Goal: Task Accomplishment & Management: Complete application form

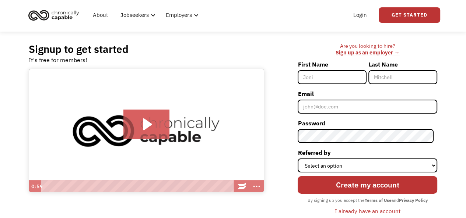
scroll to position [17, 0]
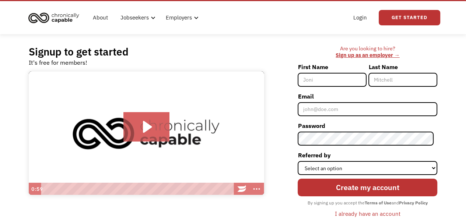
click at [335, 82] on input "First Name" at bounding box center [331, 80] width 69 height 14
type input "Lu"
click at [381, 84] on input "Last Name" at bounding box center [402, 80] width 69 height 14
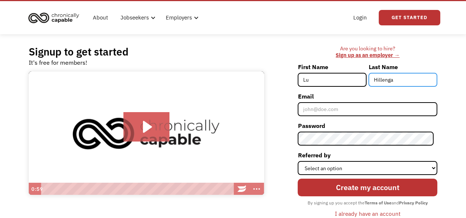
type input "Hillenga"
click at [315, 78] on input "Lu" at bounding box center [331, 80] width 69 height 14
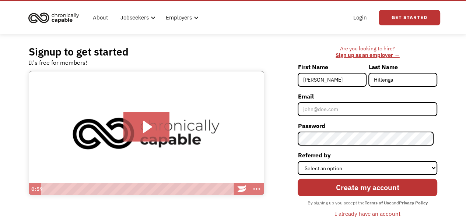
type input "[PERSON_NAME]"
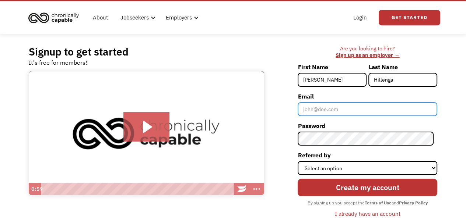
click at [330, 113] on input "Email" at bounding box center [366, 109] width 139 height 14
click at [339, 109] on input "lucyzhang810@gmail.com" at bounding box center [366, 109] width 139 height 14
type input "lucyfriend777@gmail.com"
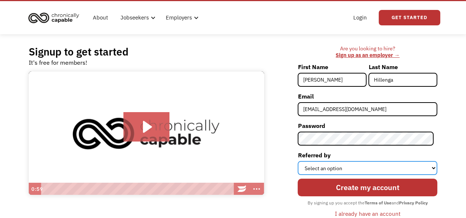
click at [323, 164] on select "Select an option Instagram Facebook Twitter Search Engine News Article Word of …" at bounding box center [366, 168] width 139 height 14
click at [323, 167] on select "Select an option Instagram Facebook Twitter Search Engine News Article Word of …" at bounding box center [366, 168] width 139 height 14
click at [320, 167] on select "Select an option Instagram Facebook Twitter Search Engine News Article Word of …" at bounding box center [366, 168] width 139 height 14
click at [332, 164] on select "Select an option Instagram Facebook Twitter Search Engine News Article Word of …" at bounding box center [366, 168] width 139 height 14
click at [434, 166] on select "Select an option Instagram Facebook Twitter Search Engine News Article Word of …" at bounding box center [366, 168] width 139 height 14
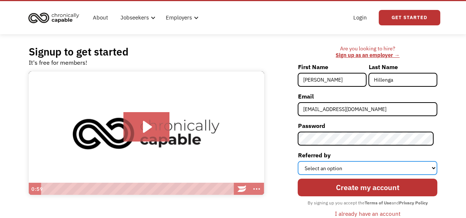
select select "Word of Mouth"
click at [301, 161] on select "Select an option Instagram Facebook Twitter Search Engine News Article Word of …" at bounding box center [366, 168] width 139 height 14
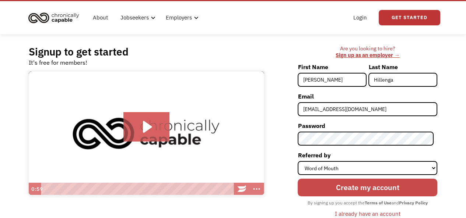
click at [362, 186] on input "Create my account" at bounding box center [366, 188] width 139 height 18
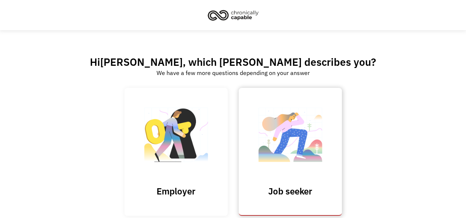
click at [294, 128] on img at bounding box center [290, 139] width 74 height 72
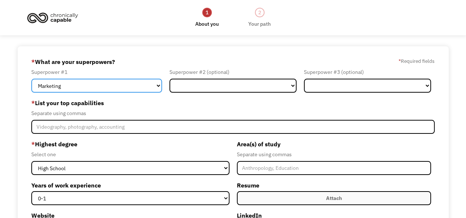
click at [54, 84] on select "Marketing Human Resources Finance Technology Operations Sales Industrial & Manu…" at bounding box center [96, 86] width 131 height 14
click at [31, 79] on select "Marketing Human Resources Finance Technology Operations Sales Industrial & Manu…" at bounding box center [96, 86] width 131 height 14
click at [117, 88] on select "Marketing Human Resources Finance Technology Operations Sales Industrial & Manu…" at bounding box center [96, 86] width 131 height 14
select select "Customer Service"
click at [31, 79] on select "Marketing Human Resources Finance Technology Operations Sales Industrial & Manu…" at bounding box center [96, 86] width 131 height 14
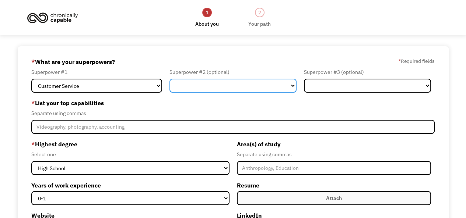
click at [294, 83] on select "Marketing Human Resources Finance Technology Operations Sales Industrial & Manu…" at bounding box center [232, 86] width 127 height 14
select select "Healthcare"
click at [169, 79] on select "Marketing Human Resources Finance Technology Operations Sales Industrial & Manu…" at bounding box center [232, 86] width 127 height 14
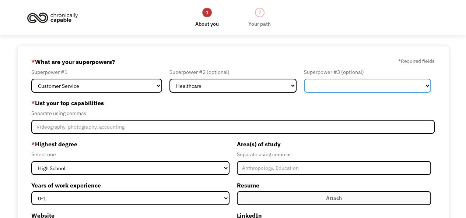
click at [424, 84] on select "Marketing Human Resources Finance Technology Operations Sales Industrial & Manu…" at bounding box center [367, 86] width 127 height 14
select select "Other"
click at [304, 79] on select "Marketing Human Resources Finance Technology Operations Sales Industrial & Manu…" at bounding box center [367, 86] width 127 height 14
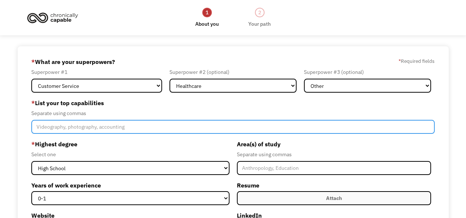
click at [145, 121] on input "Member-Create-Step1" at bounding box center [232, 127] width 403 height 14
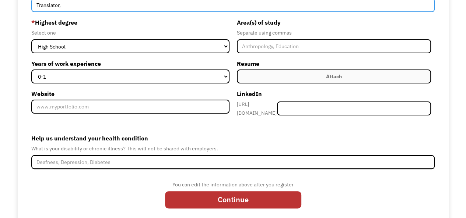
scroll to position [128, 0]
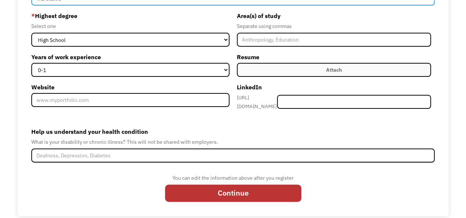
type input "Translator,"
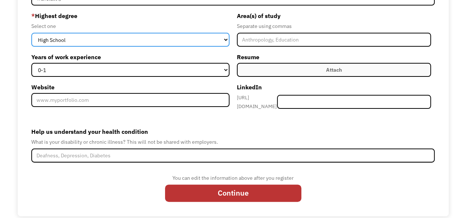
click at [226, 40] on select "High School Associates Bachelors Master's PhD" at bounding box center [130, 40] width 198 height 14
click at [31, 33] on select "High School Associates Bachelors Master's PhD" at bounding box center [130, 40] width 198 height 14
click at [224, 40] on select "High School Associates Bachelors Master's PhD" at bounding box center [130, 40] width 198 height 14
select select "bachelors"
click at [31, 33] on select "High School Associates Bachelors Master's PhD" at bounding box center [130, 40] width 198 height 14
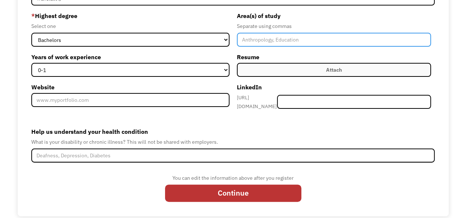
click at [280, 37] on input "Member-Create-Step1" at bounding box center [334, 40] width 194 height 14
paste input "Traditional Chinese Medicine"
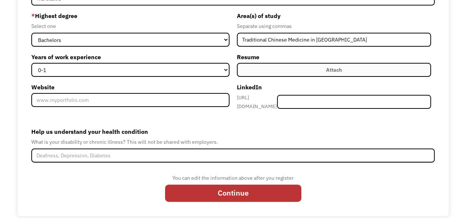
click at [294, 60] on label "Resume" at bounding box center [334, 57] width 194 height 12
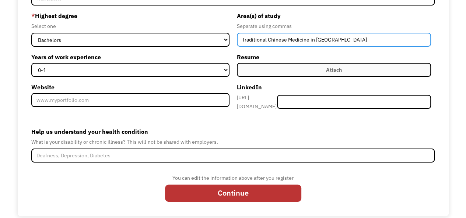
click at [309, 40] on input "Traditional Chinese Medicine in China" at bounding box center [334, 40] width 194 height 14
click at [396, 38] on input "Traditional Chinese Medicine , Acupunture and Massage in China" at bounding box center [334, 40] width 194 height 14
click at [330, 40] on input "Traditional Chinese Medicine , Acupunture and Massage" at bounding box center [334, 40] width 194 height 14
type input "Traditional Chinese Medicine , Acupuncture and Massage"
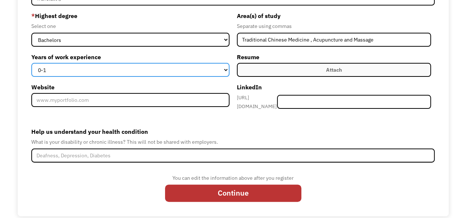
click at [226, 68] on select "0-1 2-4 5-10 11-15 15+" at bounding box center [130, 70] width 198 height 14
select select "15+"
click at [31, 63] on select "0-1 2-4 5-10 11-15 15+" at bounding box center [130, 70] width 198 height 14
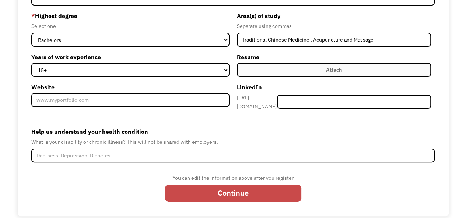
click at [226, 190] on input "Continue" at bounding box center [233, 194] width 136 height 18
type input "Please wait..."
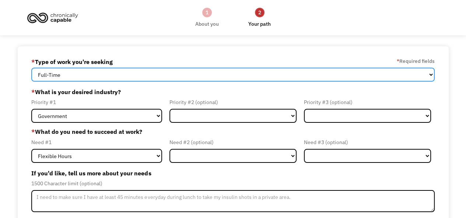
click at [429, 78] on select "Full-Time Part-Time Both Full-Time and Part-Time" at bounding box center [232, 75] width 403 height 14
select select "part-time"
click at [31, 68] on select "Full-Time Part-Time Both Full-Time and Part-Time" at bounding box center [232, 75] width 403 height 14
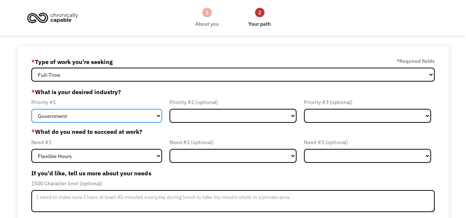
click at [157, 116] on select "Government Finance & Insurance Health & Social Care Tech & Engineering Creative…" at bounding box center [96, 116] width 131 height 14
select select "Health & Social Care"
click at [31, 109] on select "Government Finance & Insurance Health & Social Care Tech & Engineering Creative…" at bounding box center [96, 116] width 131 height 14
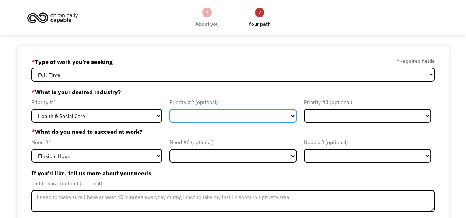
click at [292, 115] on select "Government Finance & Insurance Health & Social Care Tech & Engineering Creative…" at bounding box center [232, 116] width 127 height 14
select select "Education"
click at [169, 109] on select "Government Finance & Insurance Health & Social Care Tech & Engineering Creative…" at bounding box center [232, 116] width 127 height 14
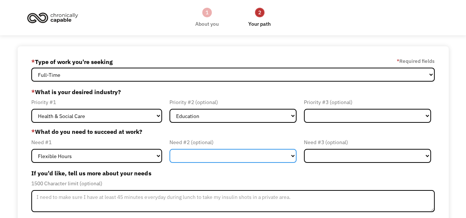
click at [293, 154] on select "Flexible Hours Remote Work Service Animal On-site Accommodations Visual Support…" at bounding box center [232, 156] width 127 height 14
click at [117, 141] on div "Need #1" at bounding box center [96, 142] width 131 height 9
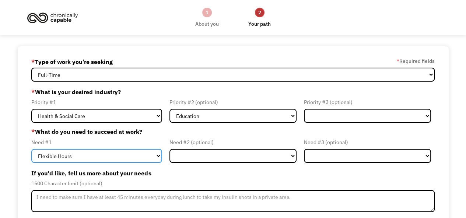
click at [160, 159] on select "Flexible Hours Remote Work Service Animal On-site Accommodations Visual Support…" at bounding box center [96, 156] width 131 height 14
select select "Remote Work"
click at [31, 149] on select "Flexible Hours Remote Work Service Animal On-site Accommodations Visual Support…" at bounding box center [96, 156] width 131 height 14
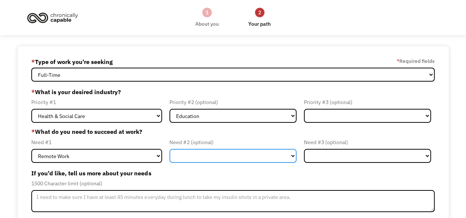
click at [290, 157] on select "Flexible Hours Remote Work Service Animal On-site Accommodations Visual Support…" at bounding box center [232, 156] width 127 height 14
select select "Flexible Hours"
click at [169, 149] on select "Flexible Hours Remote Work Service Animal On-site Accommodations Visual Support…" at bounding box center [232, 156] width 127 height 14
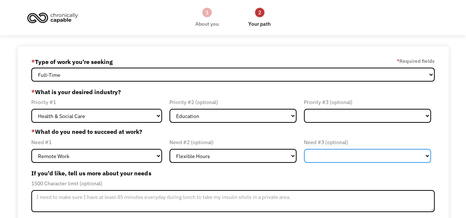
click at [426, 157] on select "Flexible Hours Remote Work Service Animal On-site Accommodations Visual Support…" at bounding box center [367, 156] width 127 height 14
select select "Visual Support"
click at [304, 149] on select "Flexible Hours Remote Work Service Animal On-site Accommodations Visual Support…" at bounding box center [367, 156] width 127 height 14
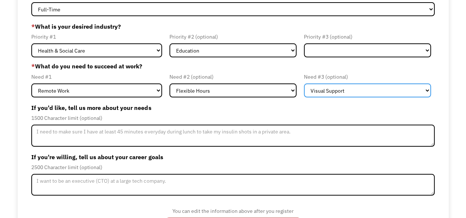
scroll to position [88, 0]
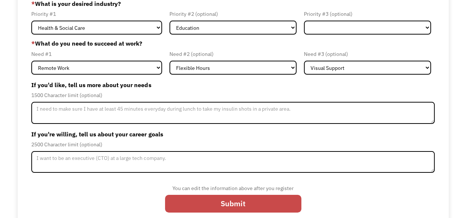
click at [274, 205] on input "Submit" at bounding box center [233, 204] width 136 height 18
click at [251, 200] on input "Submit" at bounding box center [233, 204] width 136 height 18
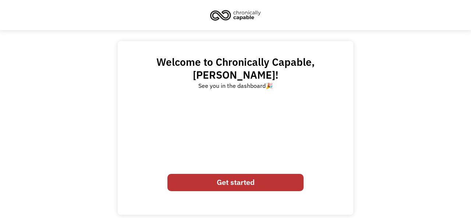
click at [254, 174] on link "Get started" at bounding box center [235, 183] width 136 height 18
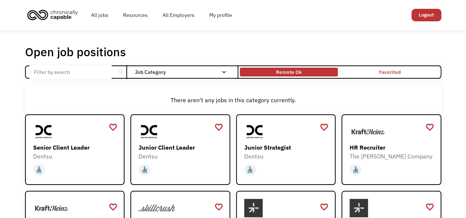
click at [291, 72] on div "Remote Ok" at bounding box center [289, 72] width 26 height 9
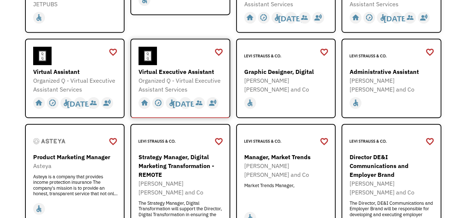
scroll to position [294, 0]
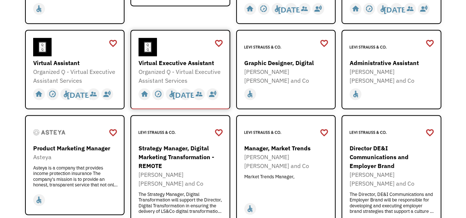
click at [173, 123] on img at bounding box center [156, 132] width 37 height 18
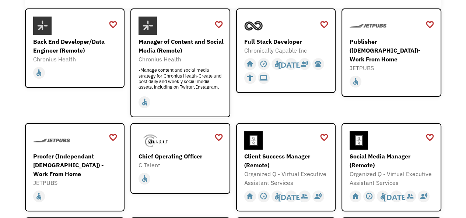
scroll to position [0, 0]
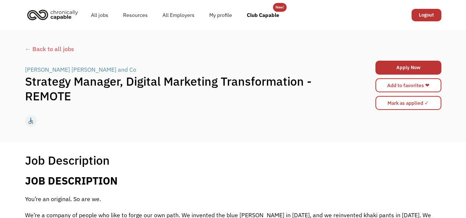
click at [53, 50] on div "← Back to all jobs" at bounding box center [233, 49] width 416 height 9
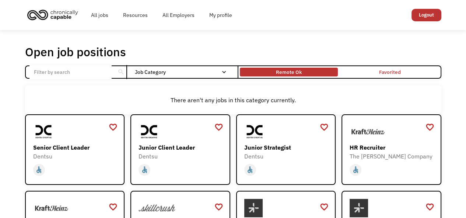
click at [293, 71] on div "Remote Ok" at bounding box center [289, 72] width 26 height 9
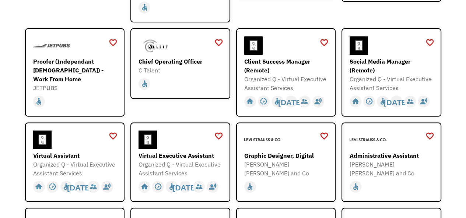
scroll to position [201, 0]
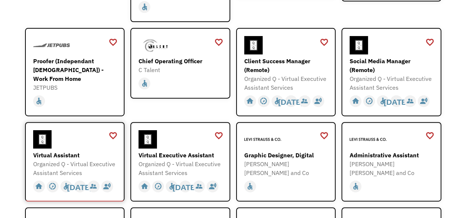
click at [66, 163] on div "Organized Q - Virtual Executive Assistant Services" at bounding box center [75, 169] width 85 height 18
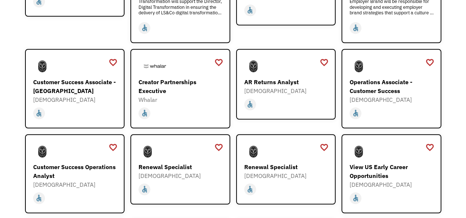
scroll to position [492, 0]
click at [386, 82] on div "Operations Associate - Customer Success" at bounding box center [391, 87] width 85 height 18
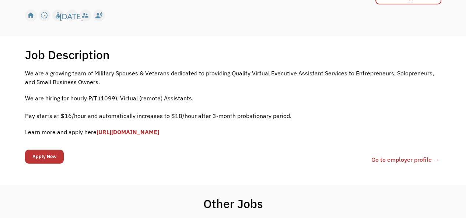
scroll to position [103, 0]
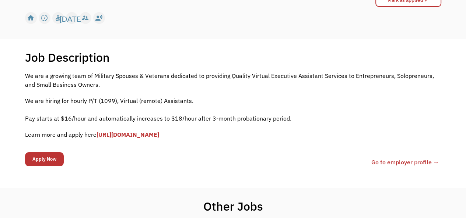
click at [159, 137] on link "[URL][DOMAIN_NAME]" at bounding box center [127, 134] width 63 height 7
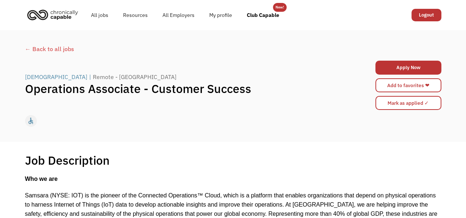
click at [40, 52] on div "← Back to all jobs" at bounding box center [233, 49] width 416 height 9
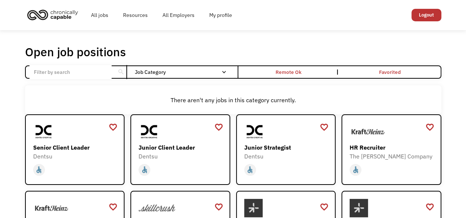
click at [69, 74] on input "Email Form" at bounding box center [70, 72] width 82 height 14
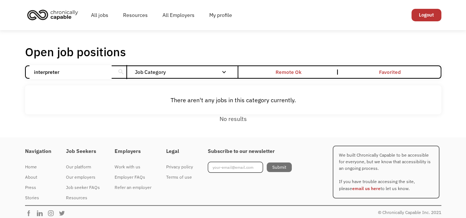
click input "Email Form" at bounding box center [0, 0] width 0 height 0
click at [64, 76] on input "interpreter" at bounding box center [70, 72] width 82 height 14
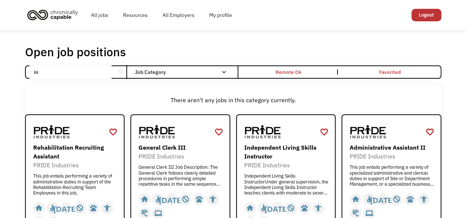
type input "i"
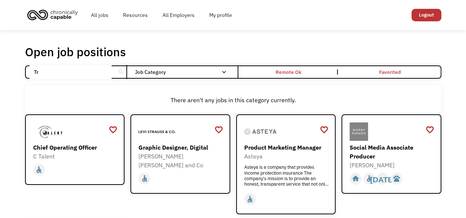
type input "T"
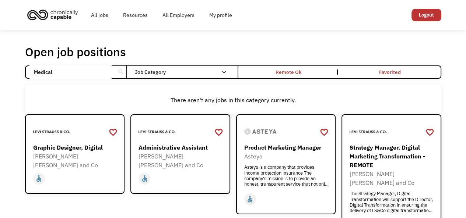
type input "Medical"
click input "Email Form" at bounding box center [0, 0] width 0 height 0
click at [56, 73] on input "Medical" at bounding box center [70, 72] width 82 height 14
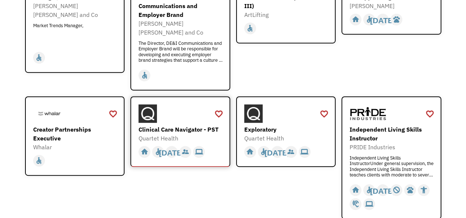
click at [184, 125] on div "Clinical Care Navigator - PST" at bounding box center [180, 129] width 85 height 9
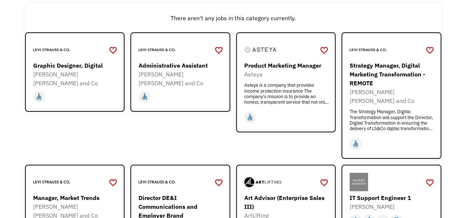
scroll to position [0, 0]
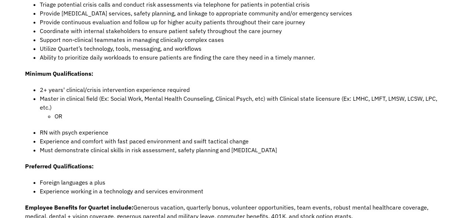
scroll to position [406, 0]
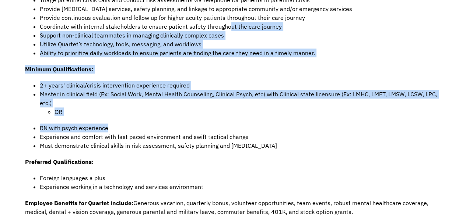
drag, startPoint x: 192, startPoint y: 120, endPoint x: 227, endPoint y: 27, distance: 99.4
click at [227, 27] on div "Company Description: Quartet is a leading tech-enabled behavioral health compan…" at bounding box center [233, 43] width 416 height 548
